Goal: Transaction & Acquisition: Purchase product/service

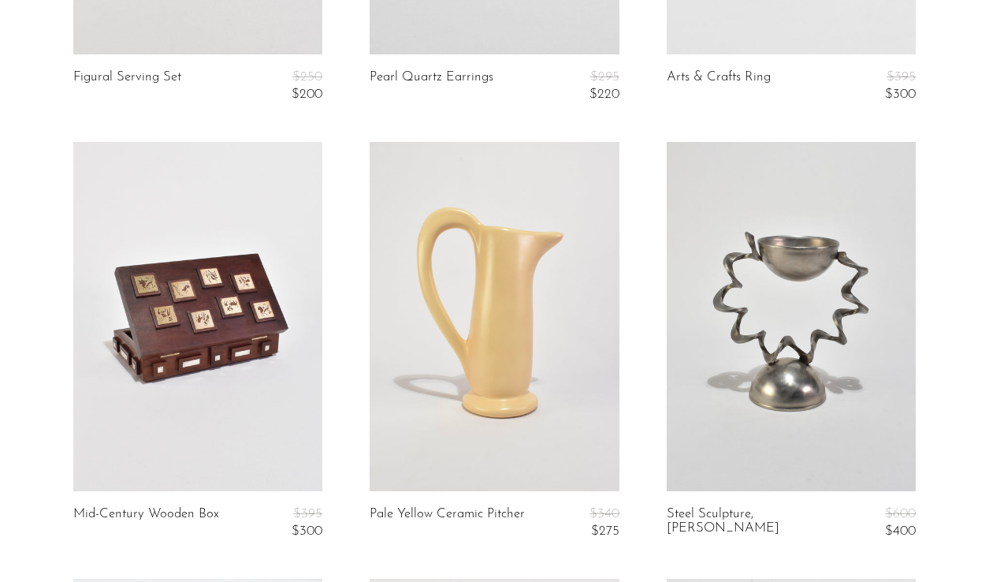
scroll to position [3062, 0]
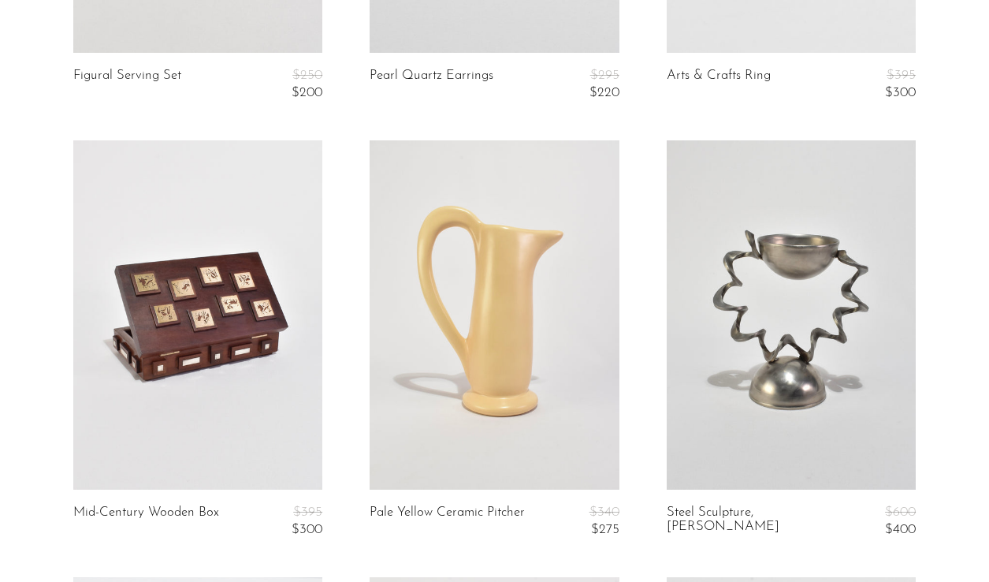
click at [224, 392] on link at bounding box center [197, 314] width 249 height 349
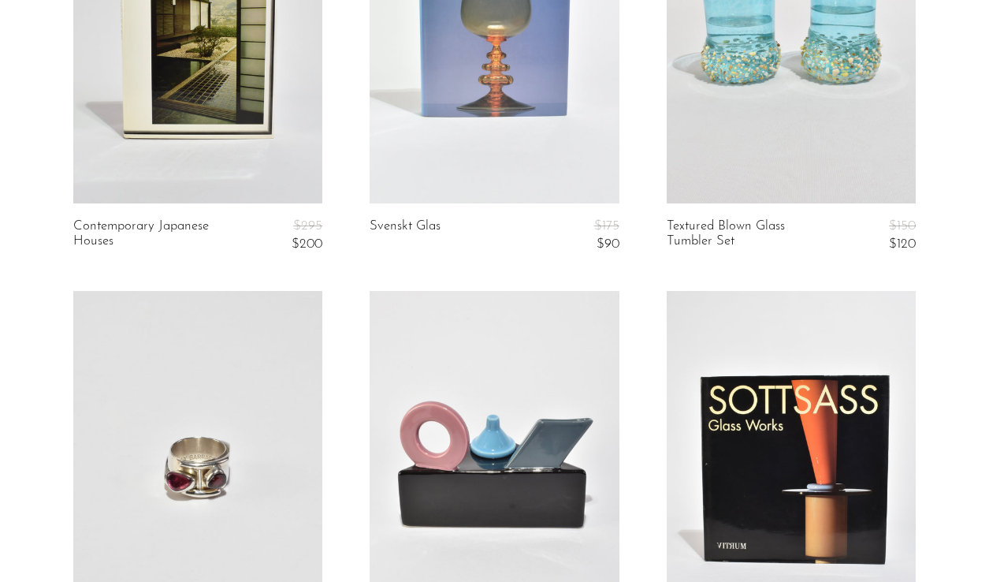
scroll to position [4902, 0]
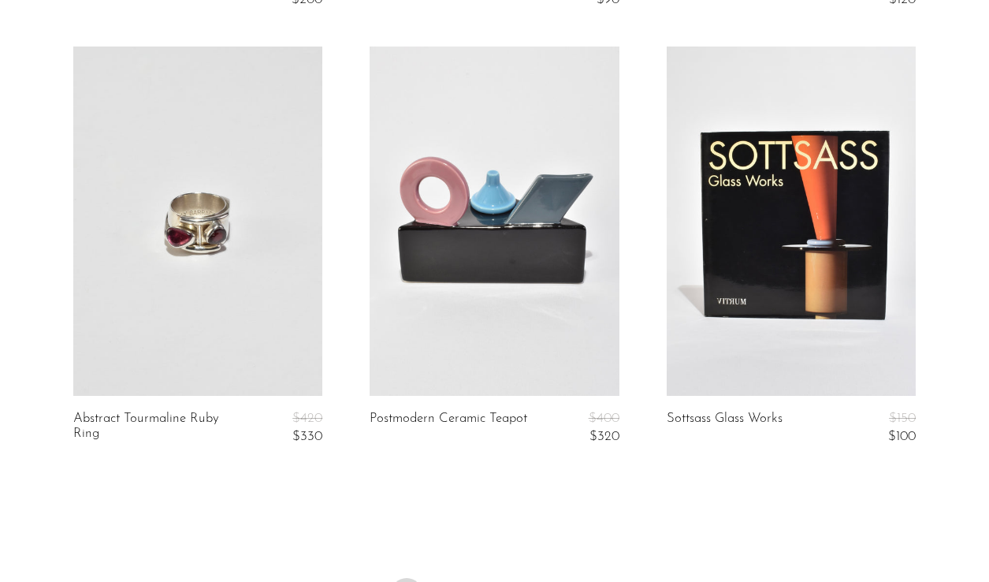
click at [525, 228] on link at bounding box center [494, 221] width 249 height 349
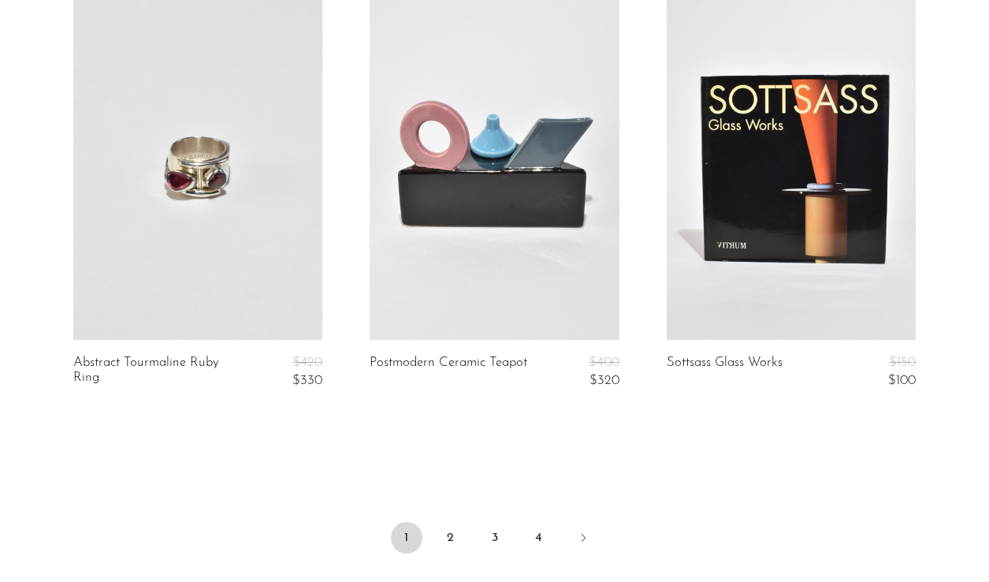
scroll to position [5163, 0]
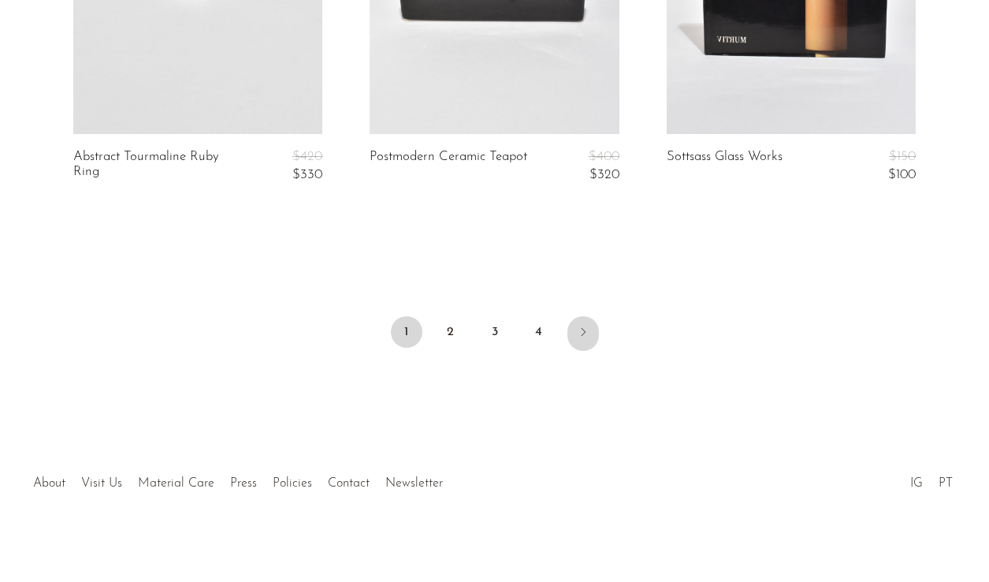
click at [581, 331] on icon "Next" at bounding box center [583, 332] width 13 height 13
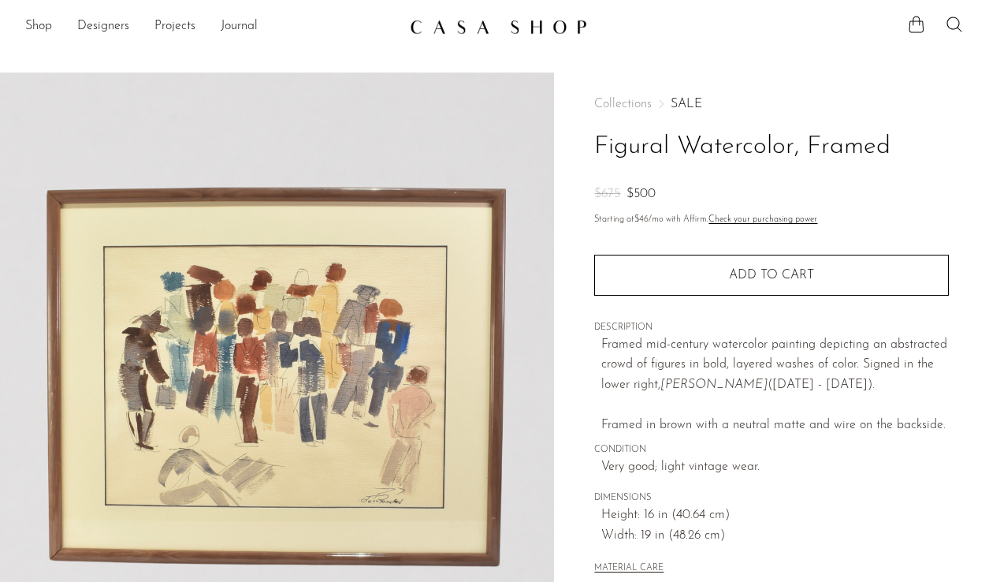
scroll to position [445, 0]
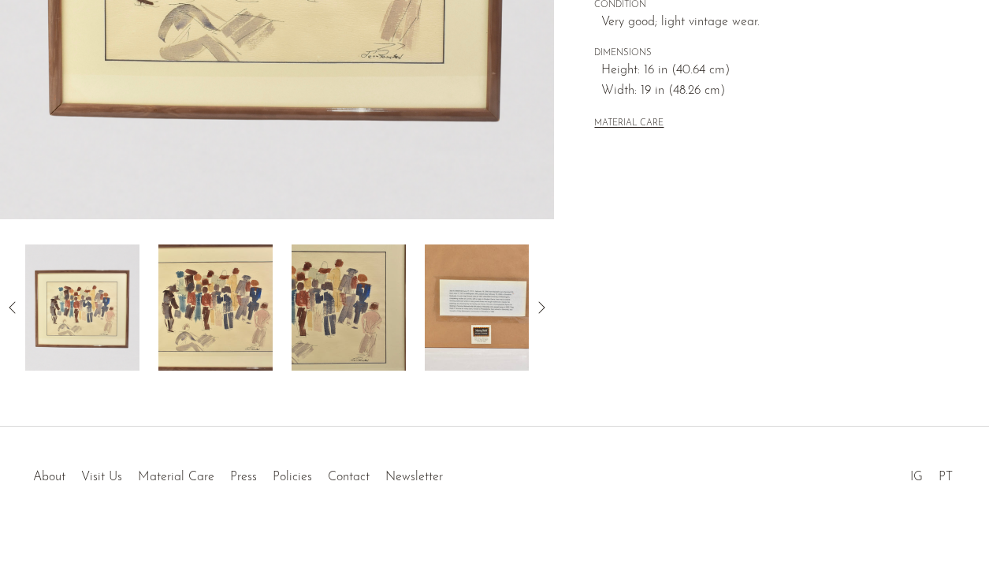
click at [489, 316] on img at bounding box center [482, 307] width 114 height 126
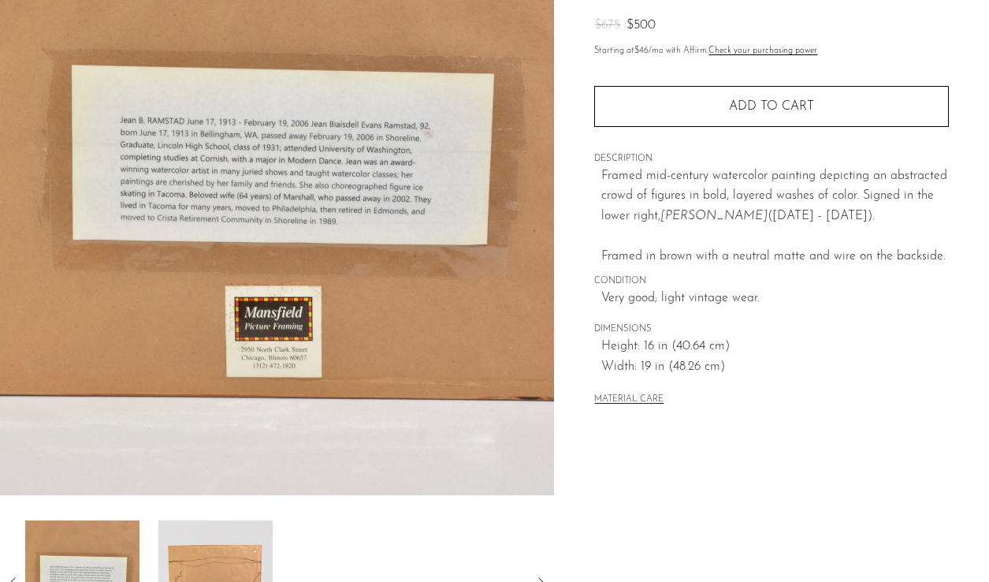
scroll to position [210, 0]
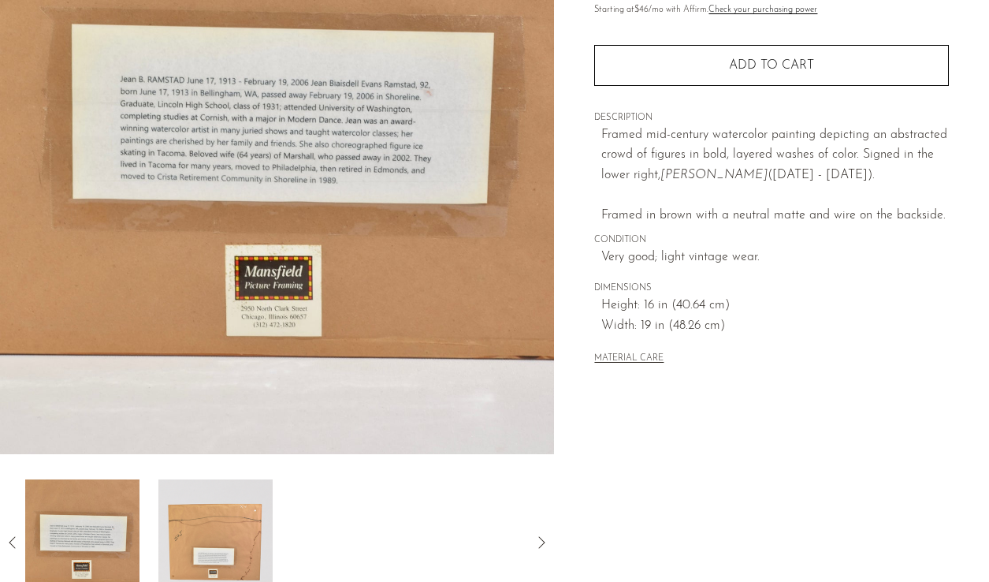
click at [88, 519] on img at bounding box center [82, 542] width 114 height 126
click at [6, 538] on icon at bounding box center [12, 542] width 19 height 19
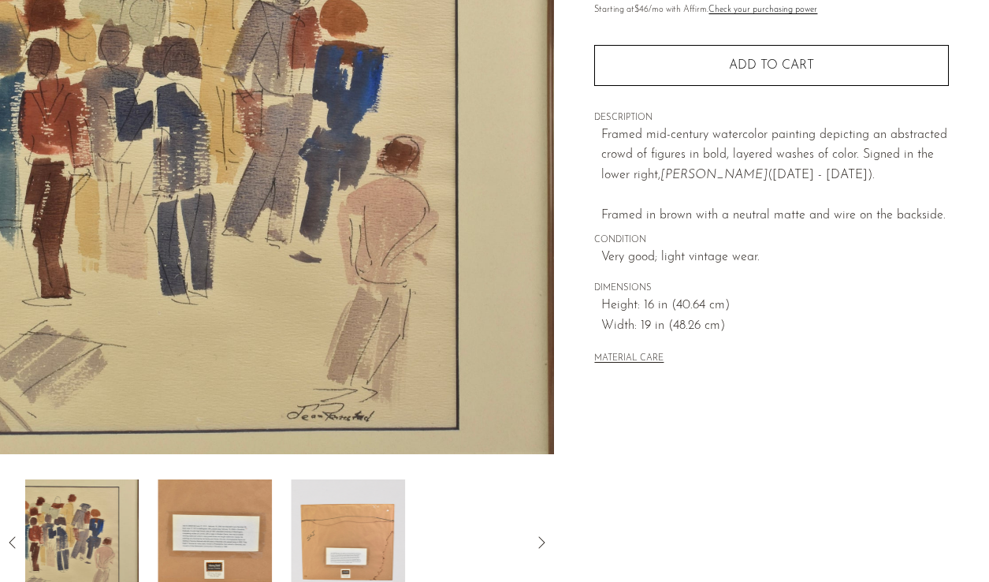
click at [93, 505] on img at bounding box center [81, 542] width 114 height 126
click at [14, 538] on icon at bounding box center [12, 542] width 19 height 19
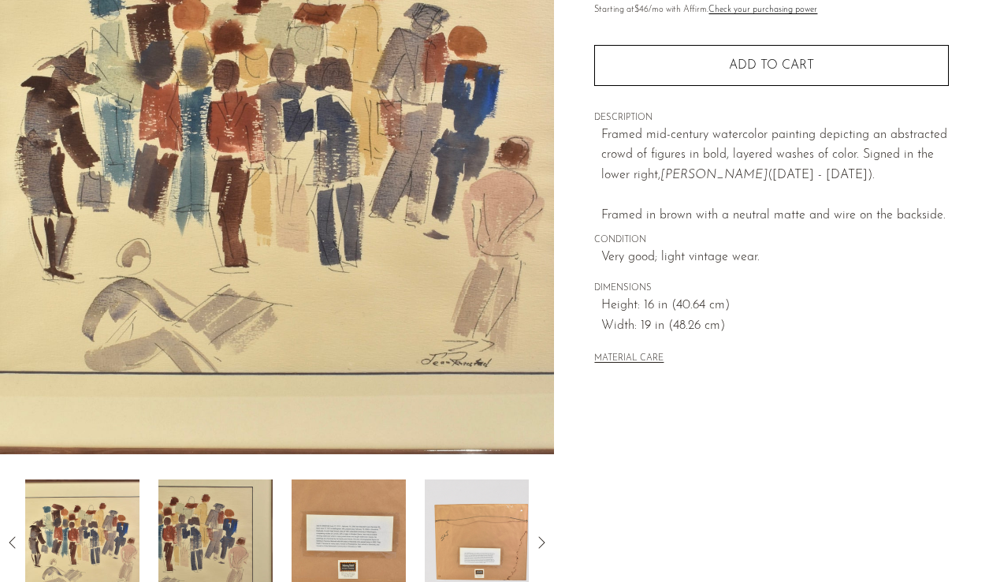
scroll to position [184, 0]
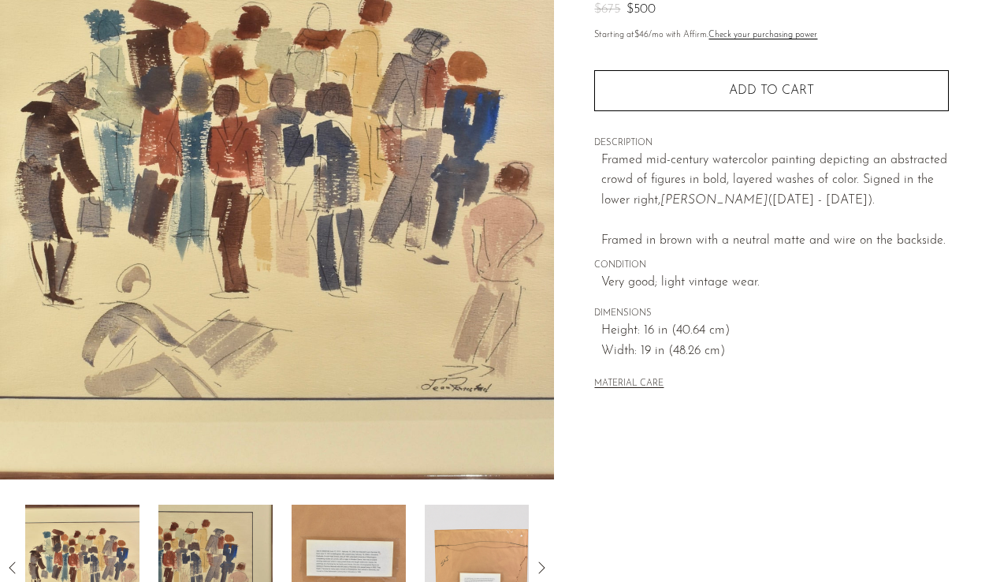
drag, startPoint x: 743, startPoint y: 203, endPoint x: 663, endPoint y: 199, distance: 79.7
click at [663, 199] on em "Jean Ramstad" at bounding box center [714, 200] width 107 height 13
copy em "Jean Ramstad"
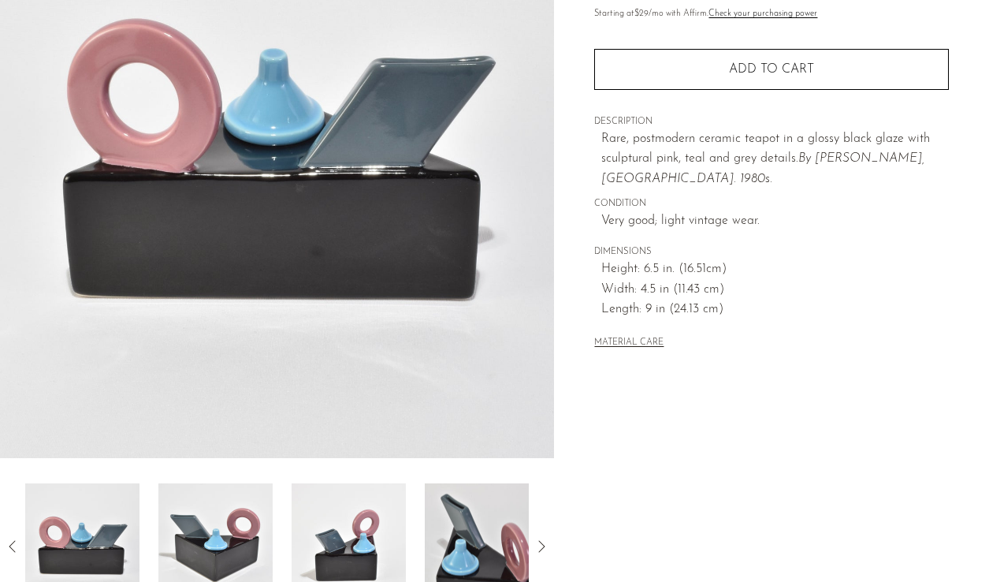
scroll to position [204, 0]
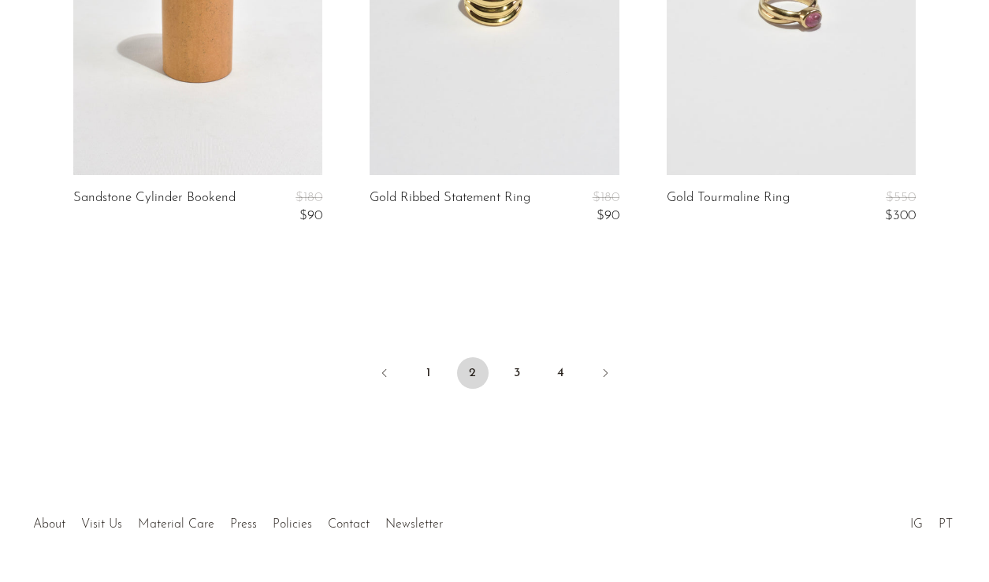
scroll to position [5129, 0]
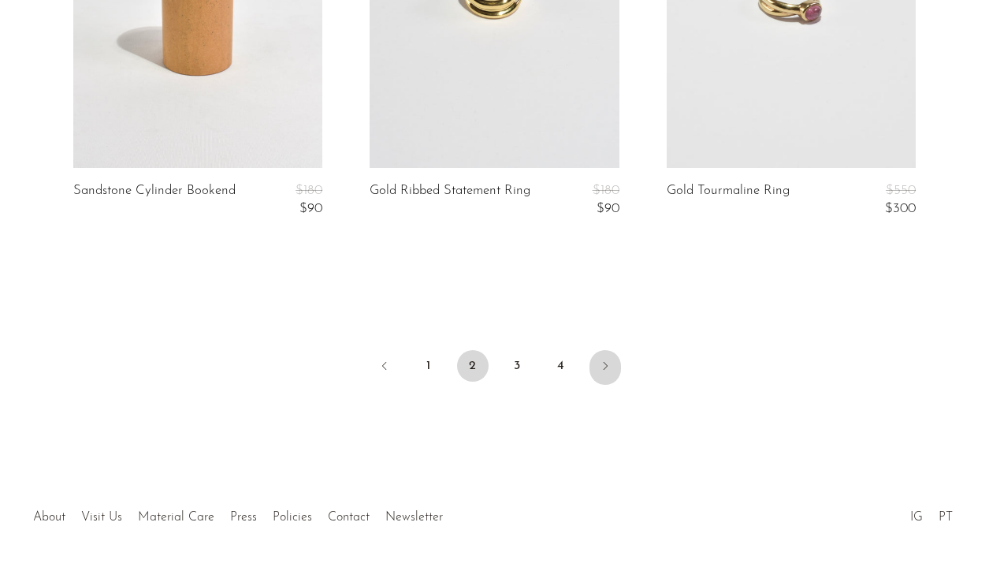
click at [603, 367] on icon "Next" at bounding box center [605, 365] width 13 height 13
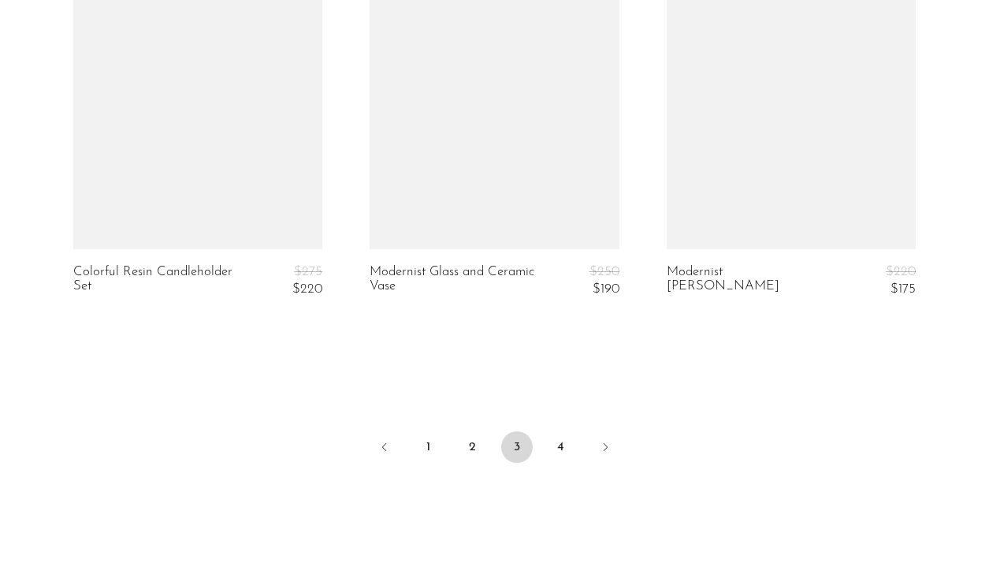
scroll to position [5170, 0]
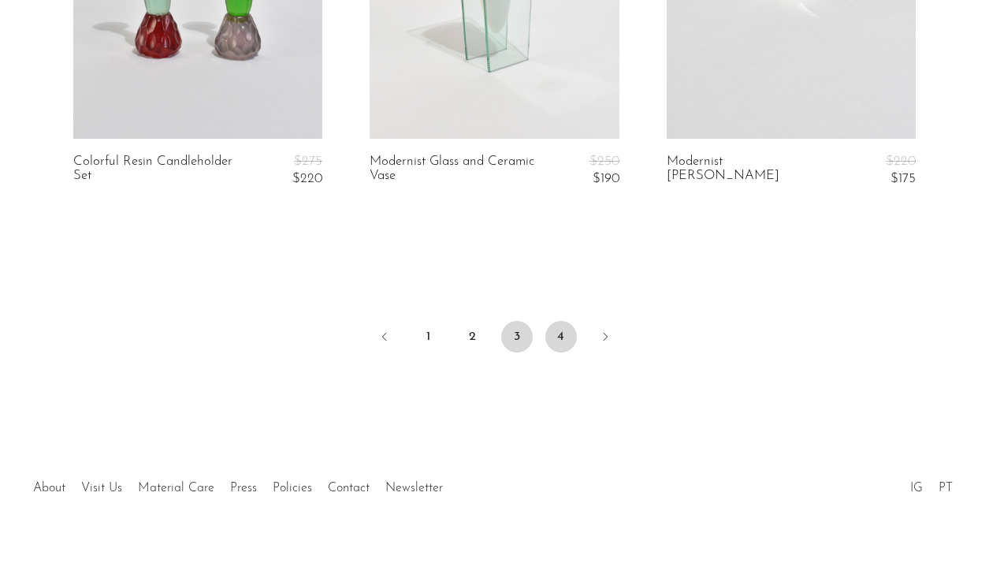
click at [565, 326] on link "4" at bounding box center [561, 337] width 32 height 32
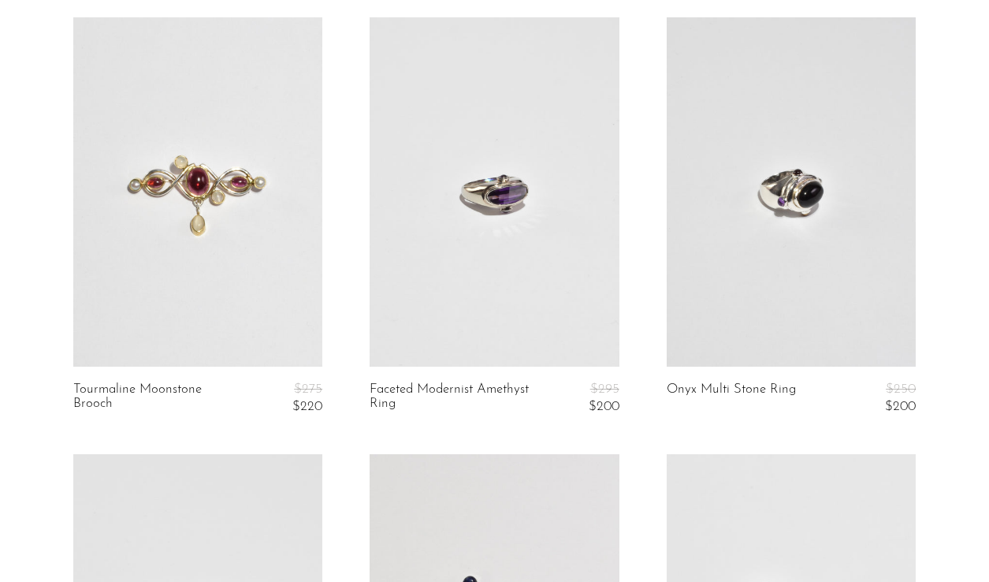
scroll to position [308, 0]
